Goal: Information Seeking & Learning: Learn about a topic

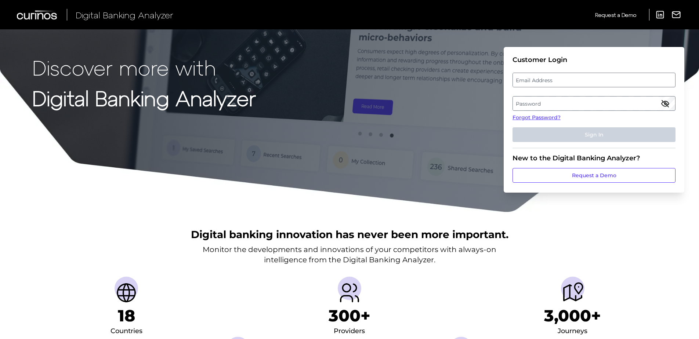
click at [560, 78] on label "Email Address" at bounding box center [594, 79] width 162 height 13
click at [560, 78] on input "email" at bounding box center [593, 80] width 163 height 15
type input "[EMAIL_ADDRESS][DOMAIN_NAME]"
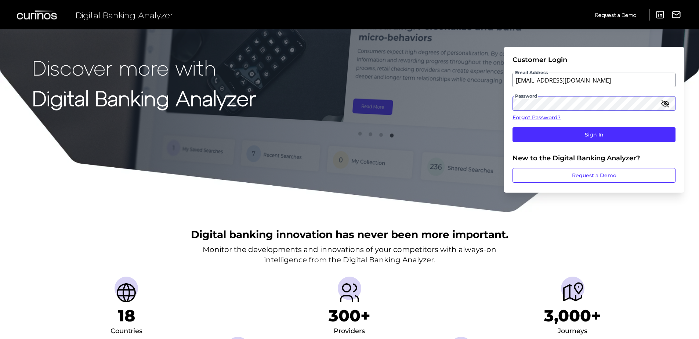
click at [512, 127] on button "Sign In" at bounding box center [593, 134] width 163 height 15
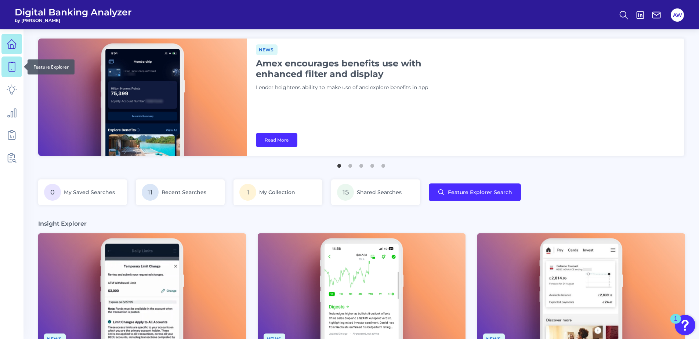
click at [14, 62] on icon at bounding box center [12, 66] width 6 height 9
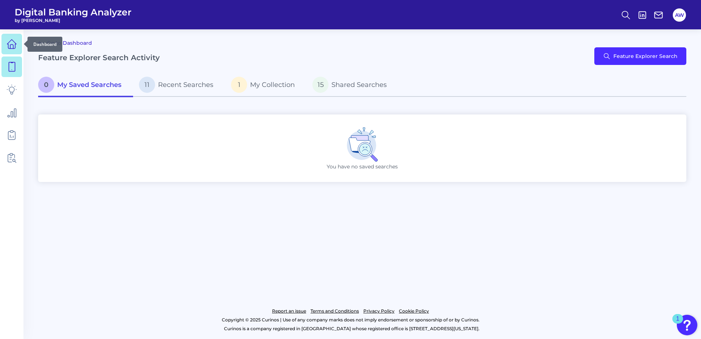
click at [11, 39] on icon at bounding box center [12, 44] width 10 height 10
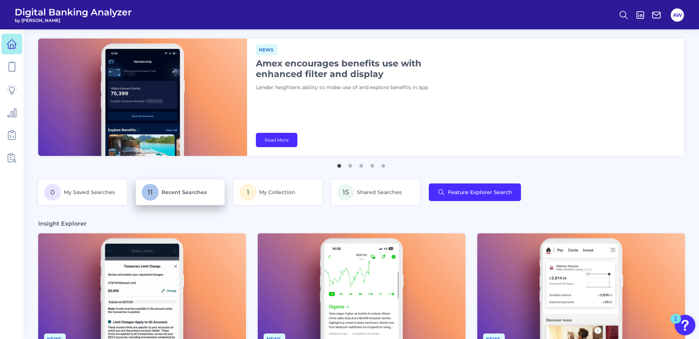
click at [197, 197] on p "11 Recent Searches" at bounding box center [180, 192] width 77 height 17
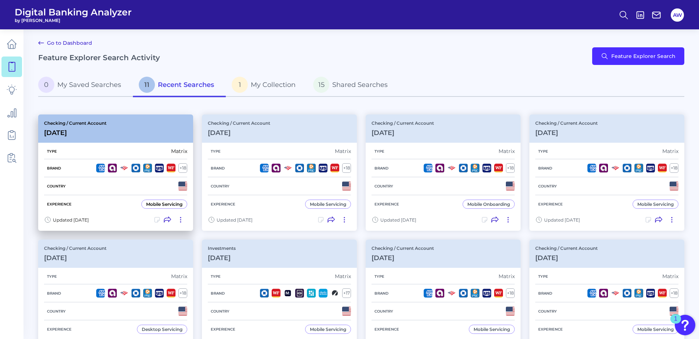
click at [125, 124] on div "Checking / Current Account [DATE]" at bounding box center [115, 128] width 155 height 28
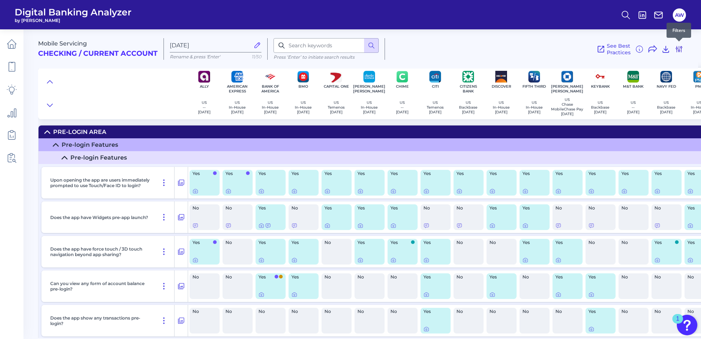
click at [681, 49] on icon at bounding box center [679, 49] width 9 height 9
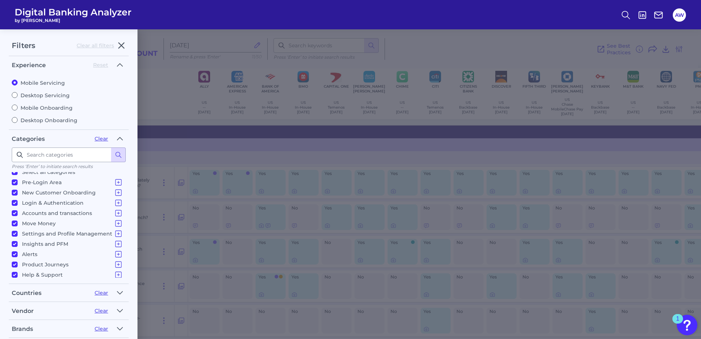
scroll to position [7, 0]
click at [32, 101] on div "Mobile Servicing Desktop Servicing Mobile Onboarding Desktop Onboarding" at bounding box center [69, 99] width 114 height 50
click at [34, 104] on div "Mobile Servicing Desktop Servicing Mobile Onboarding Desktop Onboarding" at bounding box center [69, 99] width 114 height 50
click at [37, 112] on div "Mobile Servicing Desktop Servicing Mobile Onboarding Desktop Onboarding" at bounding box center [69, 99] width 114 height 50
drag, startPoint x: 37, startPoint y: 112, endPoint x: 17, endPoint y: 109, distance: 20.4
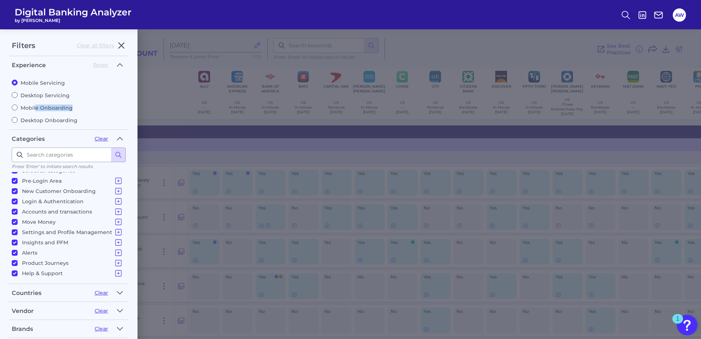
click at [17, 109] on input "Mobile Onboarding" at bounding box center [15, 108] width 6 height 6
radio input "true"
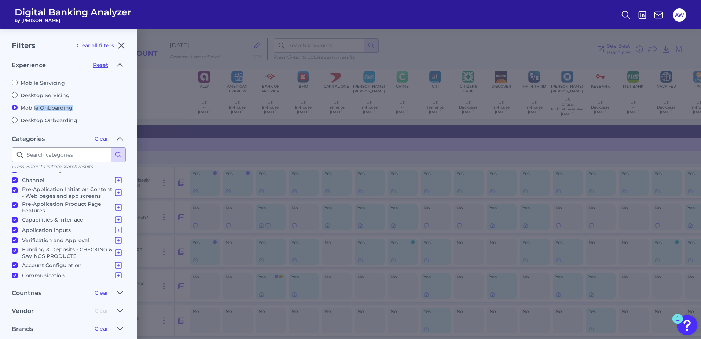
scroll to position [10, 0]
click at [116, 235] on icon at bounding box center [119, 238] width 6 height 6
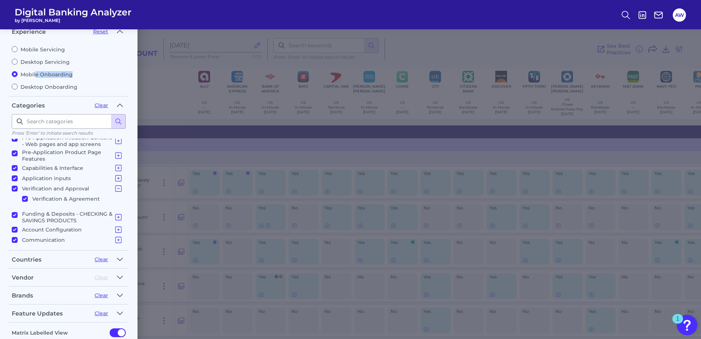
scroll to position [76, 0]
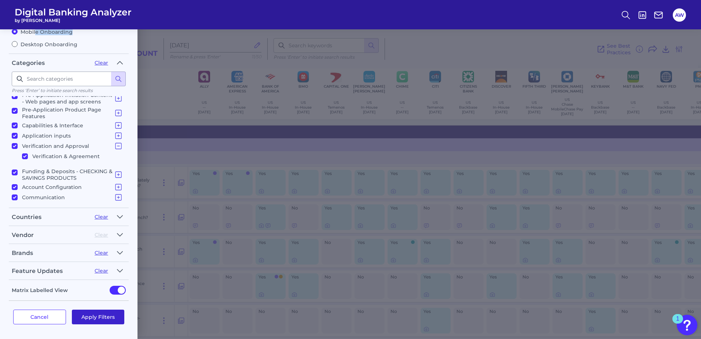
click at [99, 320] on button "Apply Filters" at bounding box center [98, 317] width 53 height 15
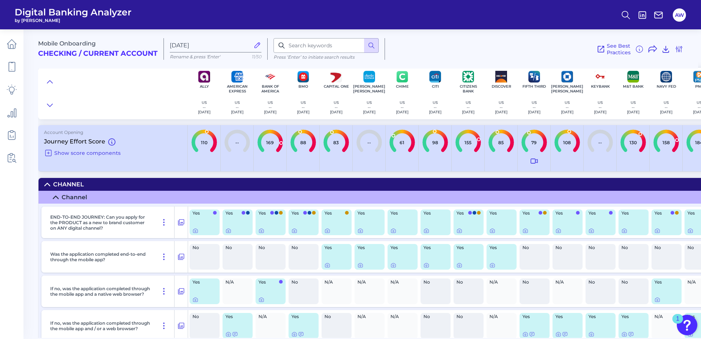
scroll to position [0, 0]
click at [677, 53] on icon at bounding box center [679, 49] width 9 height 9
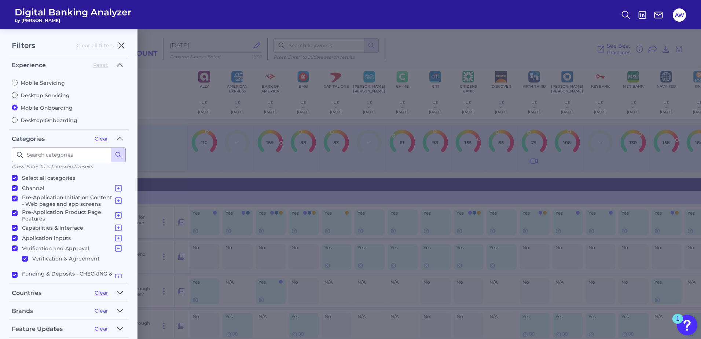
click at [44, 85] on label "Mobile Servicing" at bounding box center [69, 83] width 114 height 7
click at [18, 85] on input "Mobile Servicing" at bounding box center [15, 83] width 6 height 6
radio input "true"
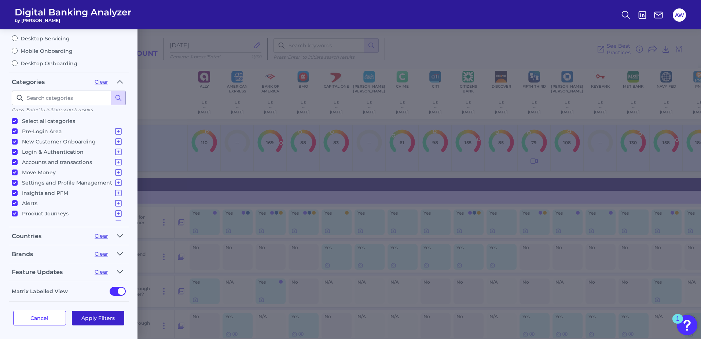
scroll to position [58, 0]
click at [106, 319] on button "Apply Filters" at bounding box center [98, 317] width 53 height 15
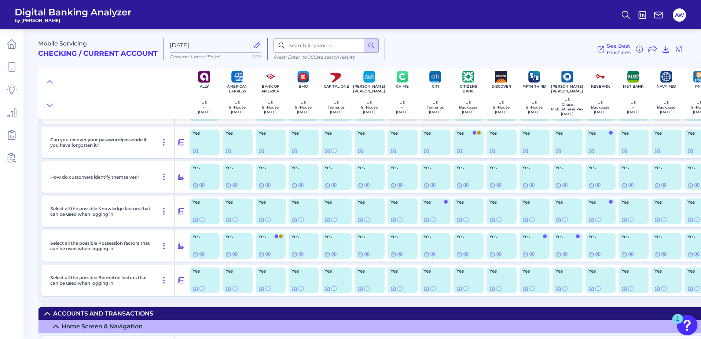
scroll to position [8612, 0]
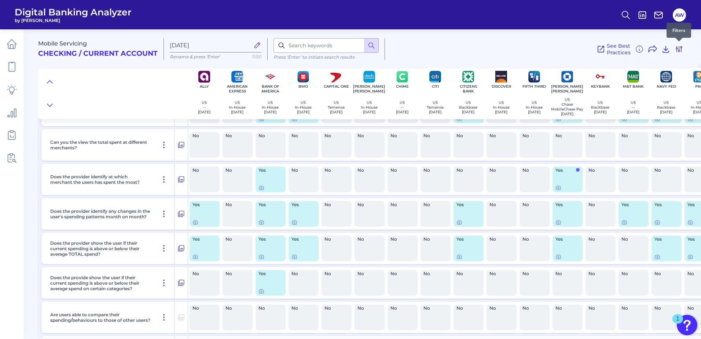
click at [677, 50] on icon at bounding box center [679, 49] width 6 height 6
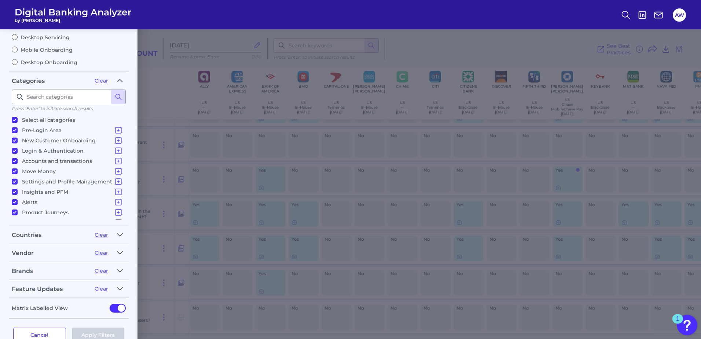
scroll to position [0, 0]
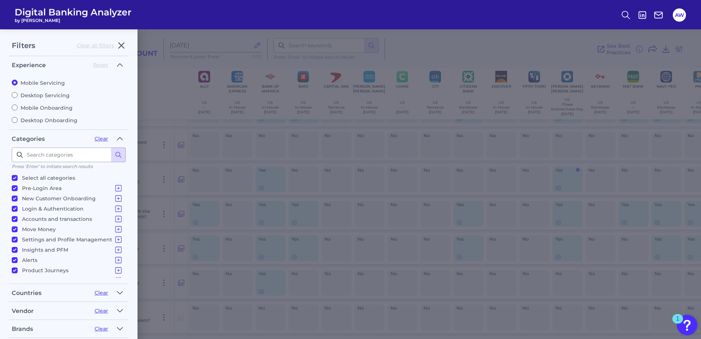
click at [44, 109] on label "Mobile Onboarding" at bounding box center [69, 108] width 114 height 7
click at [18, 109] on input "Mobile Onboarding" at bounding box center [15, 108] width 6 height 6
radio input "true"
radio input "false"
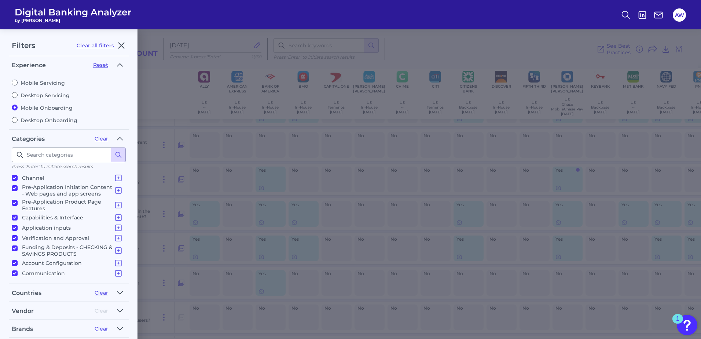
scroll to position [76, 0]
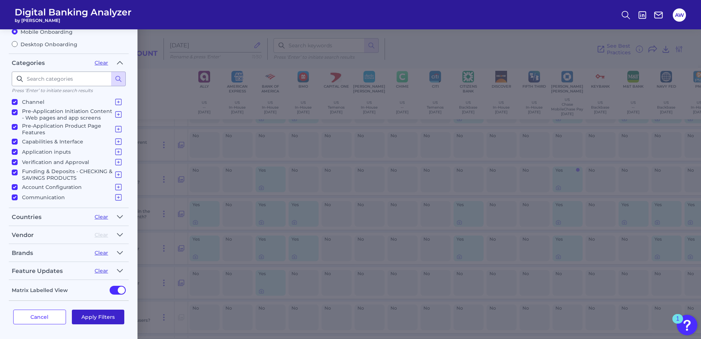
click at [94, 321] on button "Apply Filters" at bounding box center [98, 317] width 53 height 15
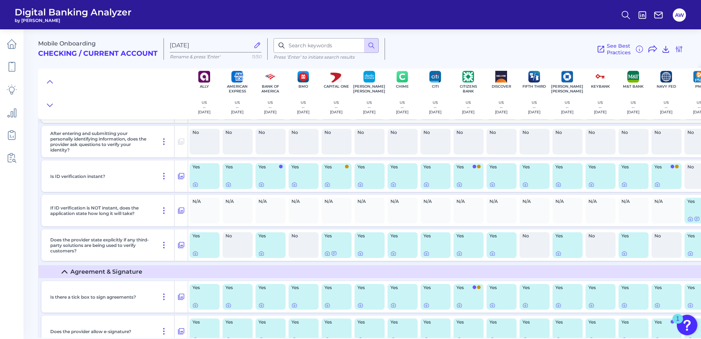
scroll to position [3350, 0]
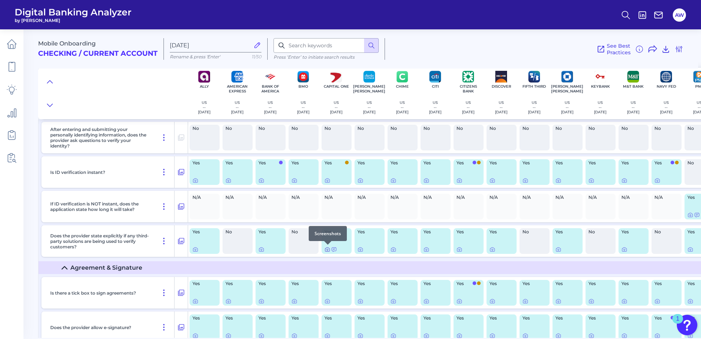
click at [328, 249] on icon at bounding box center [328, 250] width 6 height 6
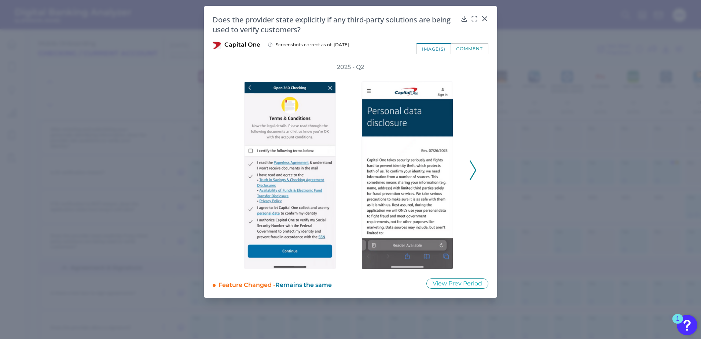
click at [473, 171] on icon at bounding box center [473, 170] width 7 height 20
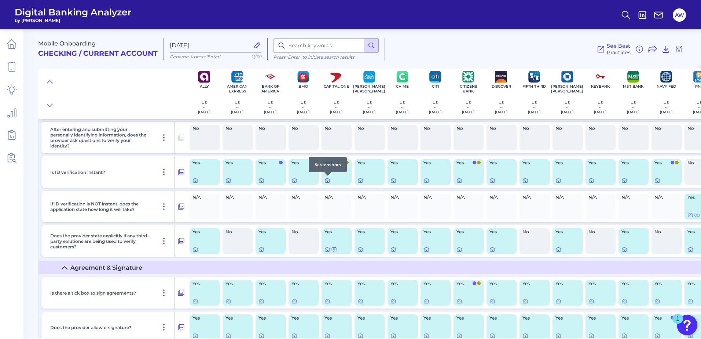
click at [327, 179] on icon at bounding box center [328, 181] width 6 height 6
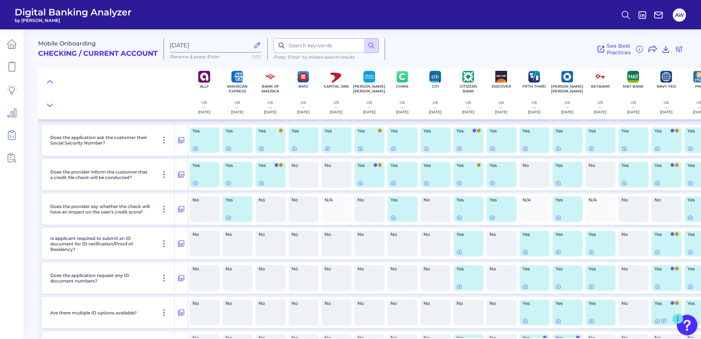
scroll to position [2910, 0]
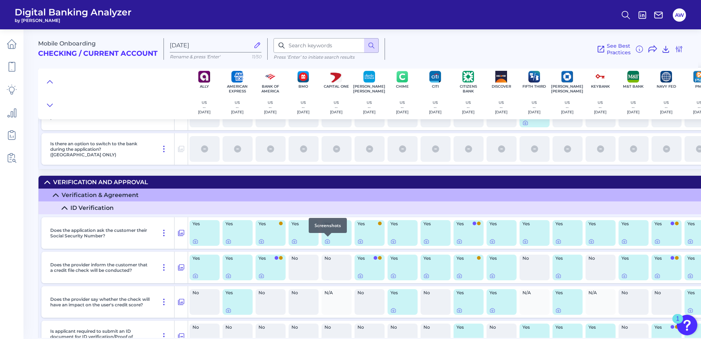
click at [330, 240] on div at bounding box center [327, 236] width 7 height 7
click at [327, 242] on icon at bounding box center [328, 241] width 6 height 6
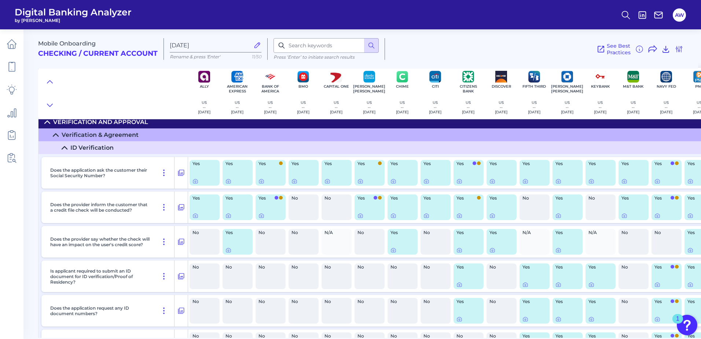
scroll to position [2983, 0]
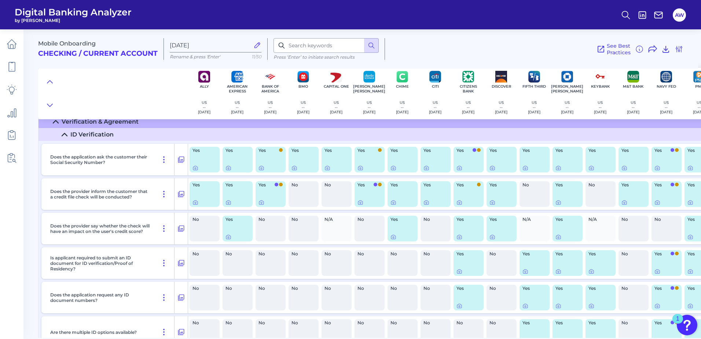
click at [437, 32] on div "Mobile Onboarding Checking / Current Account [DATE] Rename & press 'Enter' 11/5…" at bounding box center [368, 45] width 660 height 45
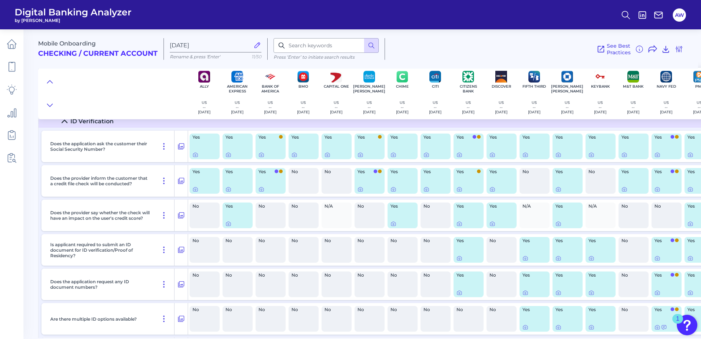
scroll to position [3020, 0]
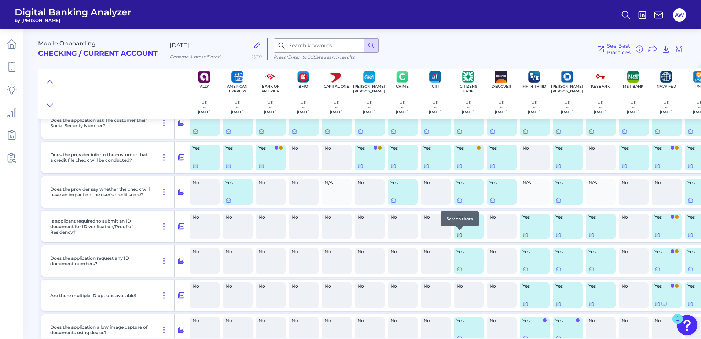
click at [460, 235] on icon at bounding box center [460, 235] width 6 height 6
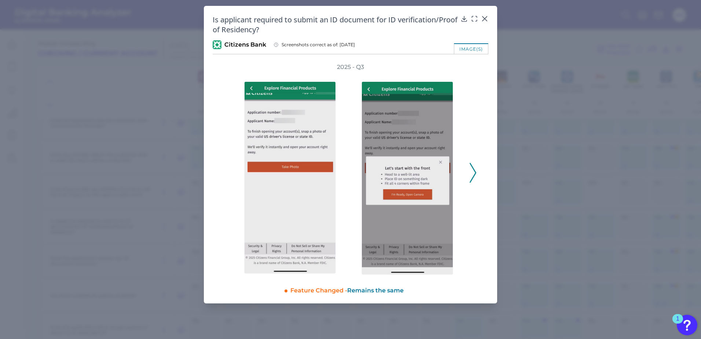
click at [471, 172] on icon at bounding box center [473, 173] width 7 height 20
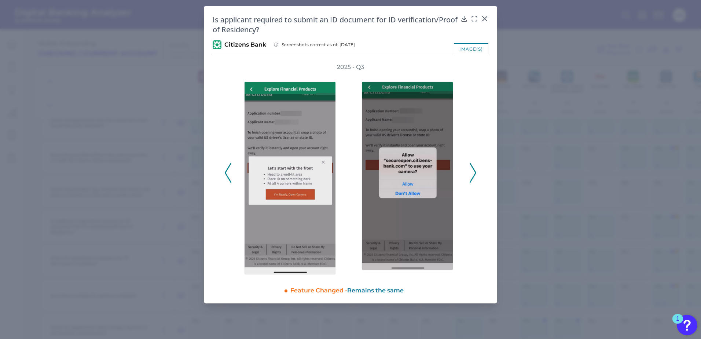
click at [473, 172] on icon at bounding box center [473, 173] width 7 height 20
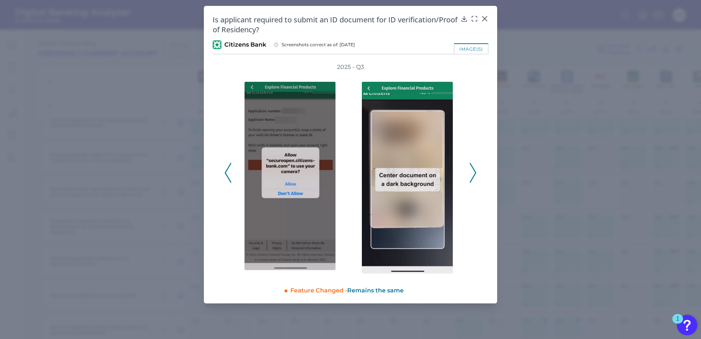
click at [473, 172] on icon at bounding box center [473, 173] width 7 height 20
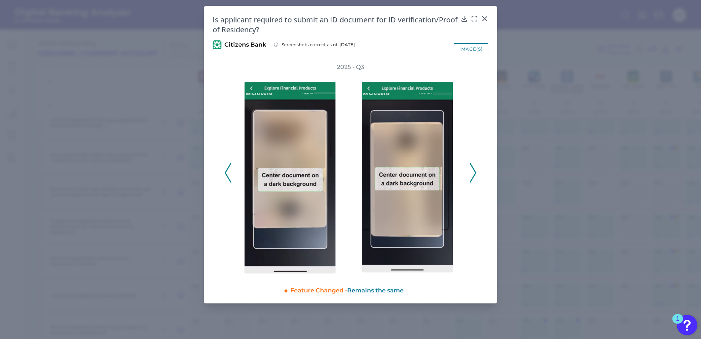
click at [472, 171] on icon at bounding box center [473, 173] width 7 height 20
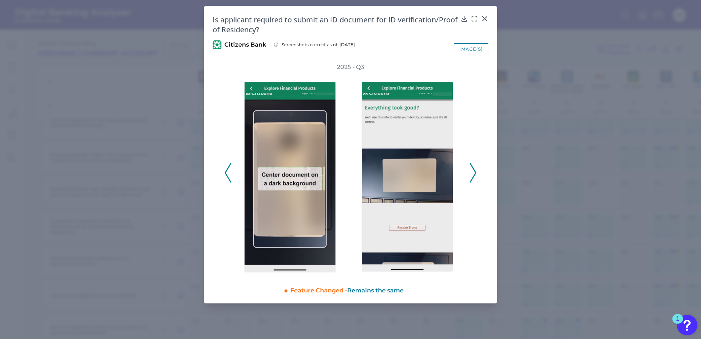
click at [473, 175] on icon at bounding box center [473, 173] width 7 height 20
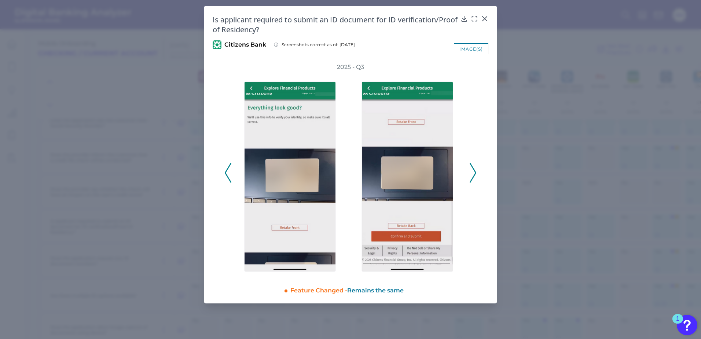
click at [473, 175] on icon at bounding box center [473, 173] width 7 height 20
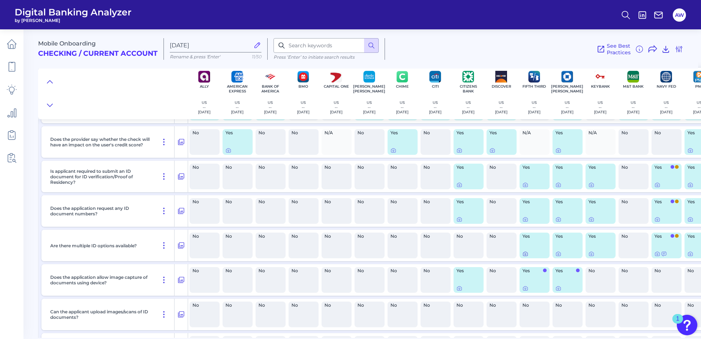
scroll to position [3057, 0]
